Goal: Transaction & Acquisition: Subscribe to service/newsletter

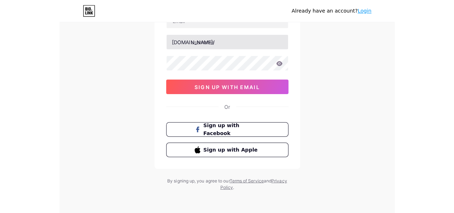
scroll to position [28, 0]
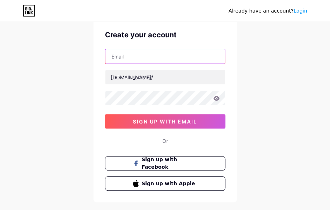
click at [145, 55] on input "text" at bounding box center [165, 56] width 120 height 14
type input "[EMAIL_ADDRESS][DOMAIN_NAME]"
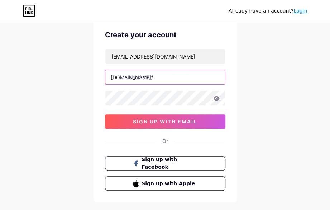
click at [168, 80] on input "text" at bounding box center [165, 77] width 120 height 14
drag, startPoint x: 175, startPoint y: 79, endPoint x: 164, endPoint y: 87, distance: 14.4
click at [175, 79] on input "text" at bounding box center [165, 77] width 120 height 14
paste input "cakhia04tv"
type input "cakhia04tv"
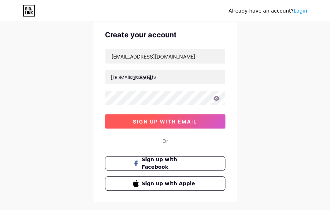
click at [161, 122] on span "sign up with email" at bounding box center [165, 121] width 64 height 6
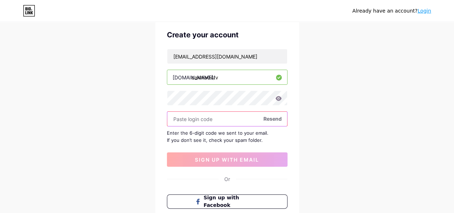
paste input "114872"
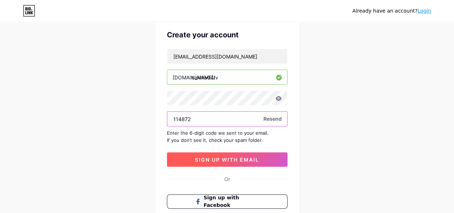
type input "114872"
click at [226, 159] on span "sign up with email" at bounding box center [227, 159] width 64 height 6
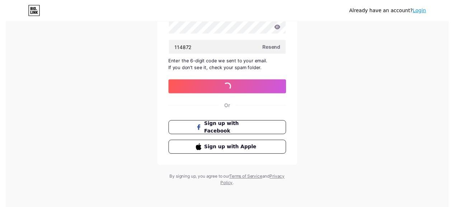
scroll to position [0, 0]
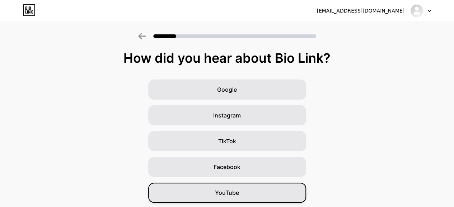
scroll to position [102, 0]
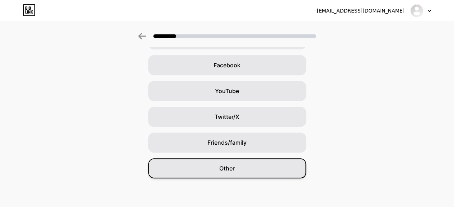
click at [271, 172] on div "Other" at bounding box center [227, 169] width 158 height 20
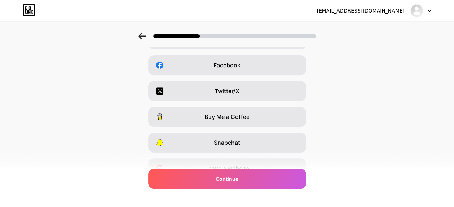
scroll to position [0, 0]
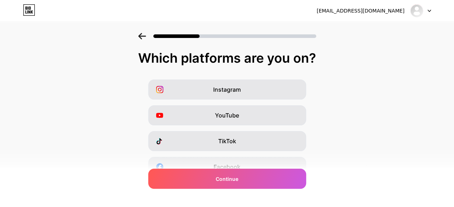
click at [370, 136] on div "Instagram YouTube TikTok Facebook Twitter/X Buy Me a Coffee Snapchat I have a w…" at bounding box center [227, 180] width 447 height 201
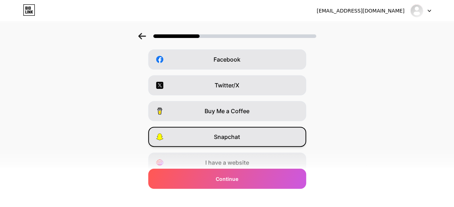
scroll to position [138, 0]
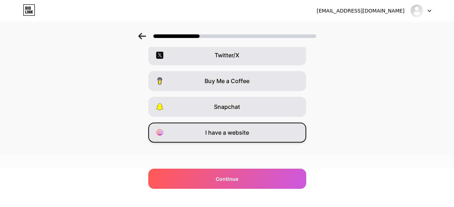
drag, startPoint x: 261, startPoint y: 131, endPoint x: 261, endPoint y: 138, distance: 6.9
click at [261, 131] on div "I have a website" at bounding box center [227, 133] width 158 height 20
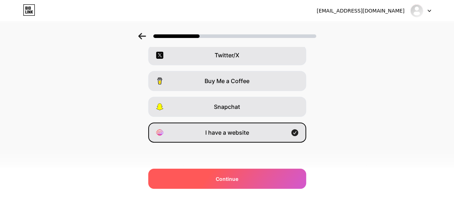
click at [272, 179] on div "Continue" at bounding box center [227, 179] width 158 height 20
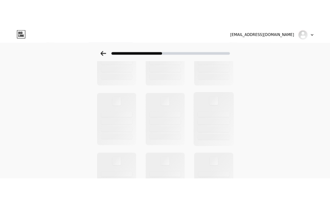
scroll to position [0, 0]
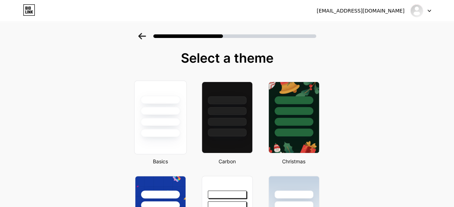
click at [161, 112] on div at bounding box center [160, 111] width 40 height 8
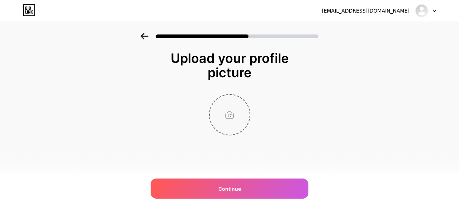
click at [238, 133] on input "file" at bounding box center [230, 115] width 40 height 40
type input "C:\fakepath\500.jpg"
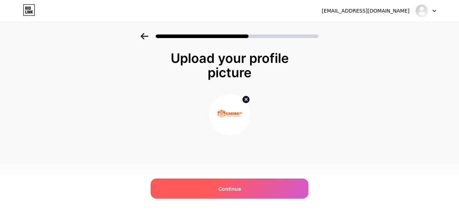
click at [239, 185] on span "Continue" at bounding box center [230, 189] width 23 height 8
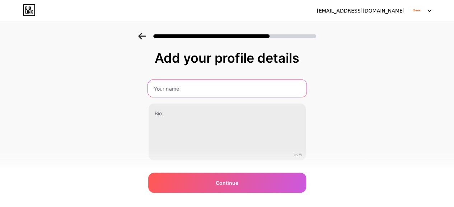
click at [222, 83] on input "text" at bounding box center [226, 88] width 159 height 17
type input "cakhia04tv"
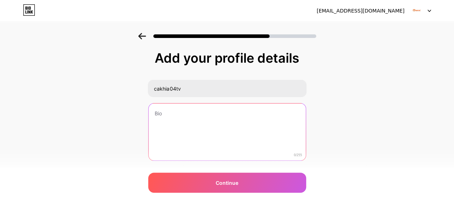
click at [194, 123] on textarea at bounding box center [227, 133] width 157 height 58
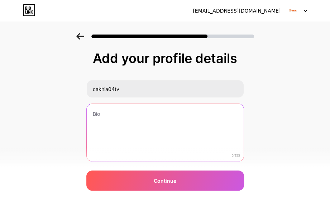
click at [155, 133] on textarea at bounding box center [165, 133] width 157 height 58
paste textarea "CakhiaTV – Link Cakhiatv chinh thuc mang den cho nguoi choi cong truy cap nhanh…"
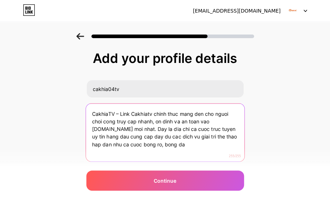
drag, startPoint x: 182, startPoint y: 146, endPoint x: 118, endPoint y: 127, distance: 66.0
click at [118, 127] on textarea "CakhiaTV – Link Cakhiatv chinh thuc mang den cho nguoi choi cong truy cap nhanh…" at bounding box center [165, 132] width 159 height 58
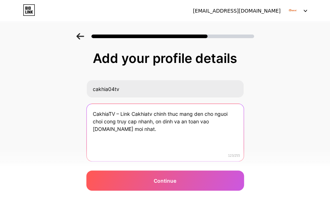
click at [141, 151] on textarea "CakhiaTV – Link Cakhiatv chinh thuc mang den cho nguoi choi cong truy cap nhanh…" at bounding box center [165, 133] width 157 height 58
paste textarea "Website: [URL][DOMAIN_NAME]"
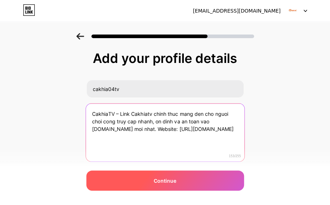
type textarea "CakhiaTV – Link Cakhiatv chinh thuc mang den cho nguoi choi cong truy cap nhanh…"
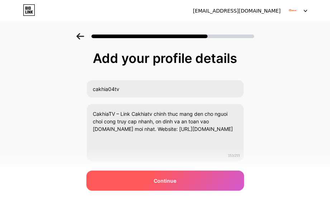
click at [175, 177] on span "Continue" at bounding box center [165, 181] width 23 height 8
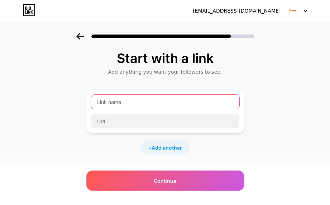
click at [208, 99] on input "text" at bounding box center [165, 101] width 149 height 14
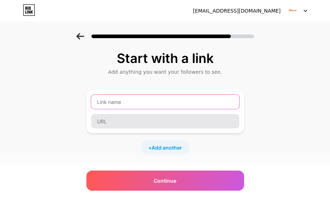
paste input "[URL][DOMAIN_NAME]"
type input "[URL][DOMAIN_NAME]"
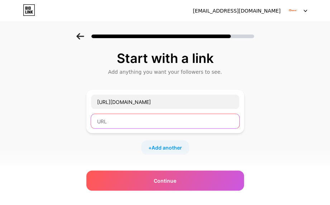
click at [159, 123] on input "text" at bounding box center [165, 121] width 149 height 14
paste input "[URL][DOMAIN_NAME]"
type input "[URL][DOMAIN_NAME]"
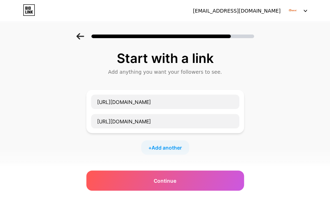
click at [170, 142] on div "+ Add another" at bounding box center [165, 147] width 48 height 14
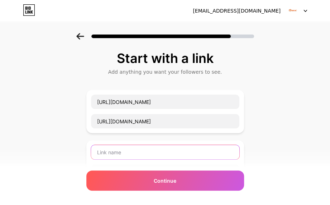
click at [162, 154] on input "text" at bounding box center [165, 152] width 149 height 14
paste input "[URL][DOMAIN_NAME]"
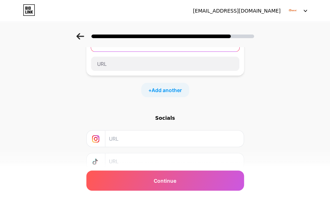
type input "[URL][DOMAIN_NAME]"
click at [170, 74] on div "[URL][DOMAIN_NAME]" at bounding box center [165, 53] width 158 height 43
click at [172, 70] on div "[URL][DOMAIN_NAME]" at bounding box center [165, 53] width 158 height 43
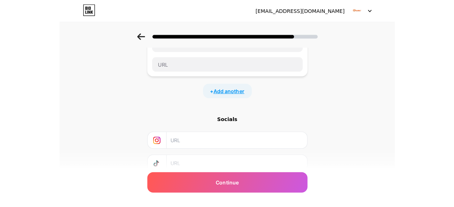
scroll to position [72, 0]
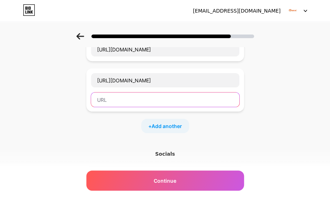
click at [159, 97] on input "text" at bounding box center [165, 99] width 149 height 14
paste input "[URL][DOMAIN_NAME]"
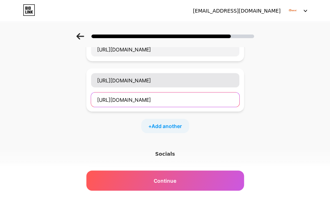
type input "[URL][DOMAIN_NAME]"
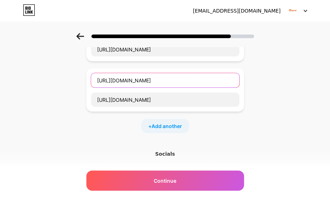
drag, startPoint x: 171, startPoint y: 79, endPoint x: 91, endPoint y: 71, distance: 80.4
click at [91, 71] on div "[URL][DOMAIN_NAME] [URL][DOMAIN_NAME]" at bounding box center [165, 89] width 158 height 43
type input "ư"
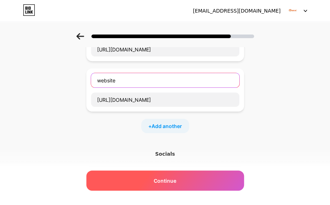
type input "website"
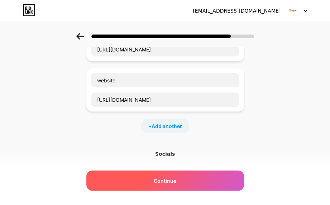
click at [192, 180] on div "Continue" at bounding box center [165, 180] width 158 height 20
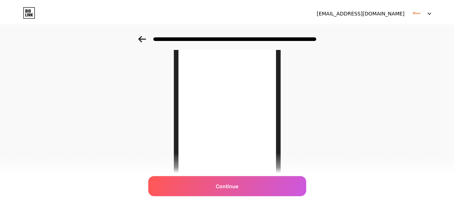
scroll to position [0, 0]
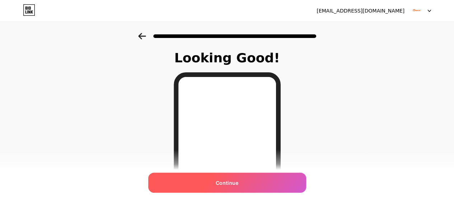
click at [259, 186] on div "Continue" at bounding box center [227, 183] width 158 height 20
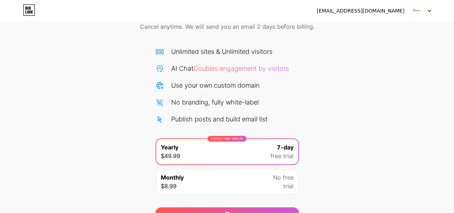
scroll to position [75, 0]
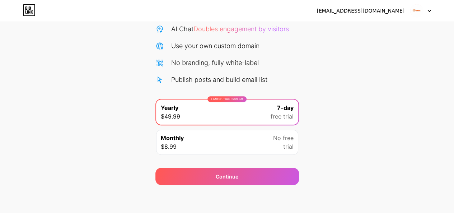
click at [342, 162] on div "Start your 7 day free trial Cancel anytime. We will send you an email 2 days be…" at bounding box center [227, 71] width 454 height 227
click at [280, 144] on div "No free trial" at bounding box center [283, 141] width 20 height 17
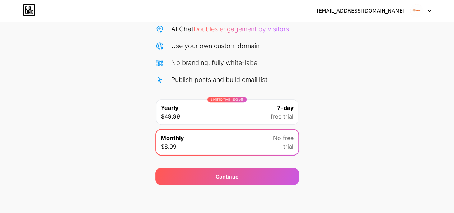
click at [284, 112] on span "free trial" at bounding box center [282, 116] width 23 height 9
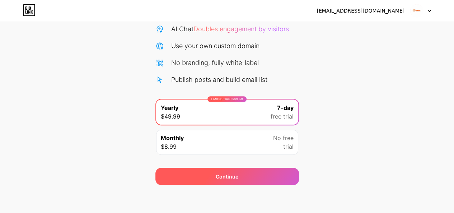
click at [254, 176] on div "Continue" at bounding box center [227, 176] width 144 height 17
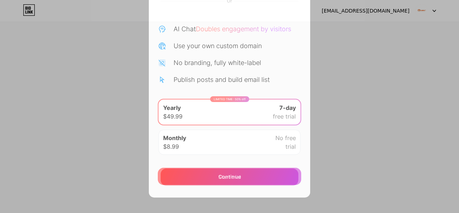
scroll to position [3, 0]
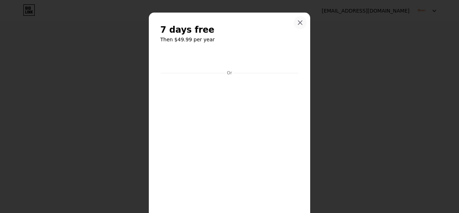
click at [301, 24] on div at bounding box center [300, 22] width 13 height 13
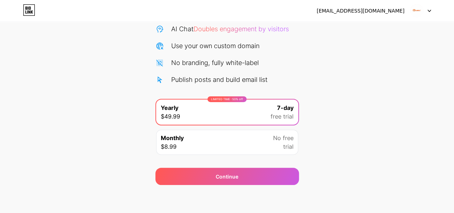
click at [253, 161] on div "Continue" at bounding box center [227, 172] width 144 height 26
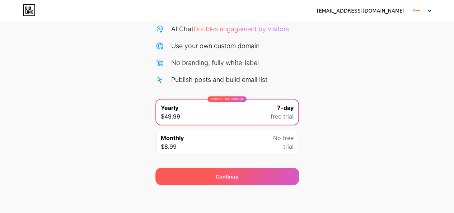
click at [249, 170] on div "Continue" at bounding box center [227, 176] width 144 height 17
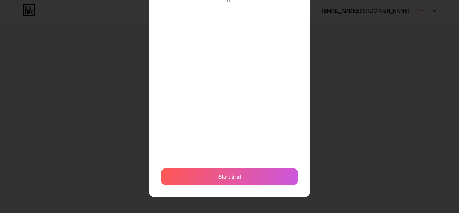
scroll to position [75, 0]
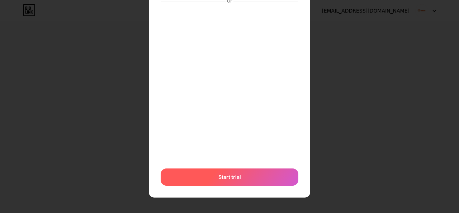
click at [253, 179] on div "Start trial" at bounding box center [230, 176] width 138 height 17
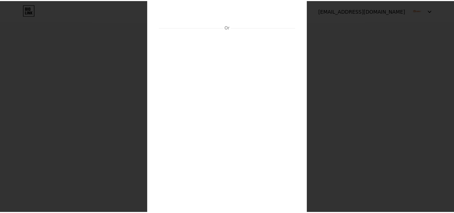
scroll to position [0, 0]
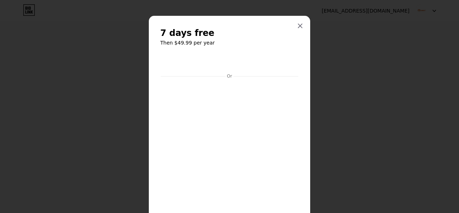
click at [341, 160] on div at bounding box center [229, 106] width 459 height 213
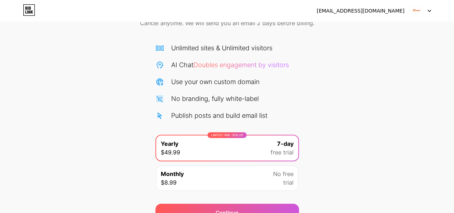
scroll to position [75, 0]
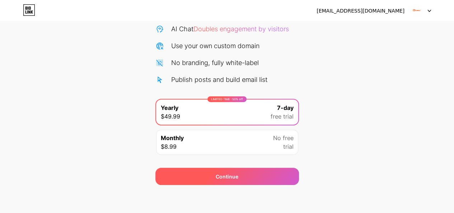
click at [220, 178] on div "Continue" at bounding box center [227, 177] width 23 height 8
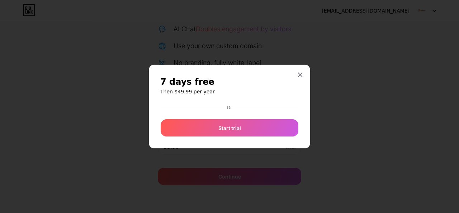
drag, startPoint x: 445, startPoint y: 8, endPoint x: 435, endPoint y: 12, distance: 10.5
click at [444, 8] on div at bounding box center [229, 106] width 459 height 213
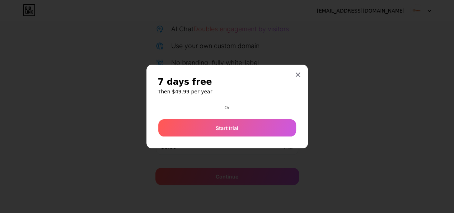
click at [435, 12] on div "[EMAIL_ADDRESS][DOMAIN_NAME] Logout" at bounding box center [227, 10] width 454 height 13
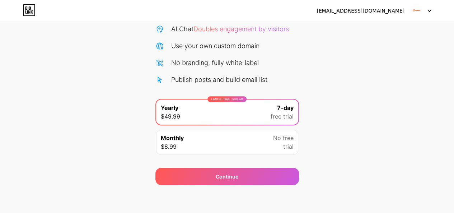
click at [430, 12] on icon at bounding box center [429, 11] width 4 height 3
drag, startPoint x: 185, startPoint y: 30, endPoint x: 90, endPoint y: 25, distance: 94.5
click at [183, 30] on div "AI Chat Doubles engagement by visitors" at bounding box center [230, 29] width 118 height 10
